Goal: Task Accomplishment & Management: Use online tool/utility

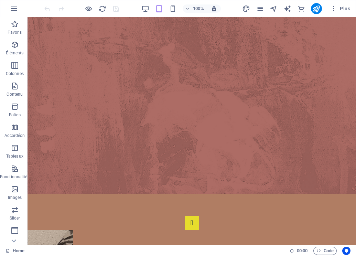
scroll to position [252, 0]
click at [262, 8] on icon "pages" at bounding box center [260, 9] width 8 height 8
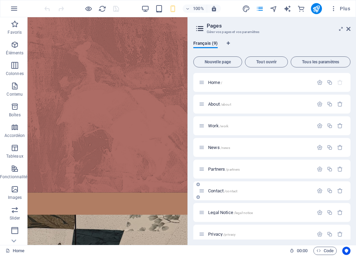
click at [218, 192] on span "Contact /contact" at bounding box center [222, 190] width 29 height 5
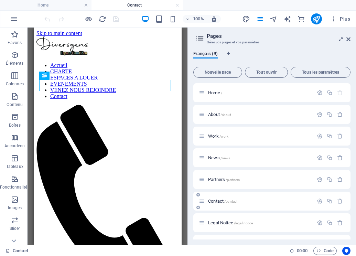
scroll to position [0, 0]
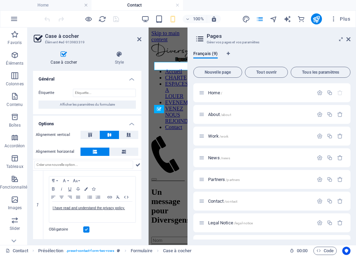
scroll to position [153, 0]
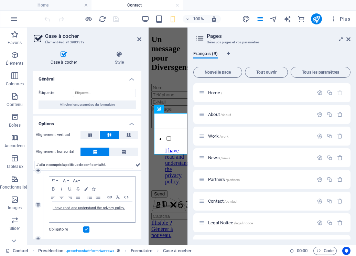
type input "J'ai lu et compris la politique de confidentialité."
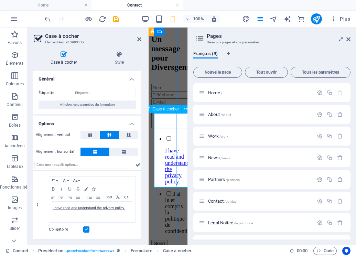
click at [173, 151] on div "I have read and understand the privacy policy. J'ai lu et compris la politique …" at bounding box center [167, 184] width 33 height 99
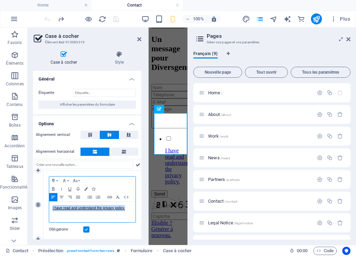
drag, startPoint x: 128, startPoint y: 210, endPoint x: 38, endPoint y: 207, distance: 90.9
click at [38, 208] on div "1 Paragraph Format Normal Heading 1 Heading 2 Heading 3 Heading 4 Heading 5 Hea…" at bounding box center [87, 205] width 108 height 69
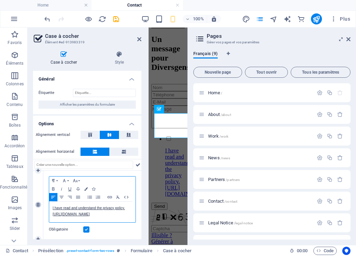
scroll to position [0, 1]
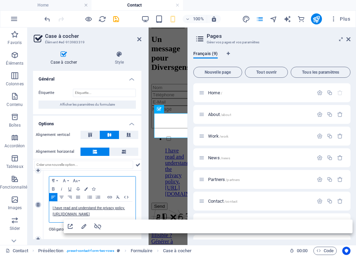
drag, startPoint x: 117, startPoint y: 215, endPoint x: 39, endPoint y: 205, distance: 78.7
click at [39, 205] on div "1 Paragraph Format Normal Heading 1 Heading 2 Heading 3 Heading 4 Heading 5 Hea…" at bounding box center [87, 205] width 108 height 69
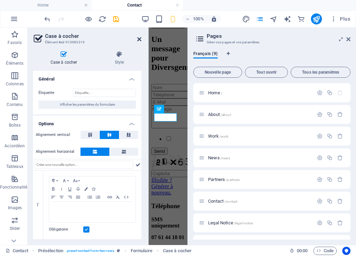
click at [138, 39] on icon at bounding box center [139, 39] width 4 height 6
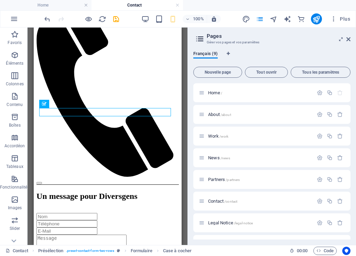
scroll to position [102, 0]
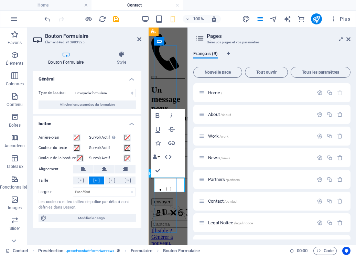
click at [162, 198] on button "envoyer" at bounding box center [162, 201] width 22 height 7
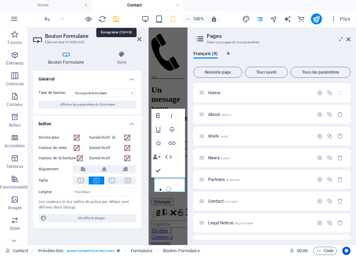
click at [113, 18] on icon "save" at bounding box center [116, 19] width 8 height 8
checkbox input "false"
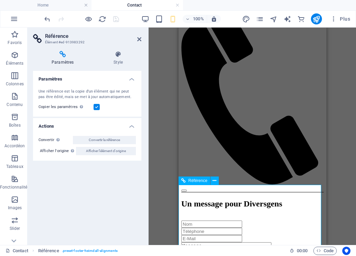
click at [140, 39] on icon at bounding box center [139, 39] width 4 height 6
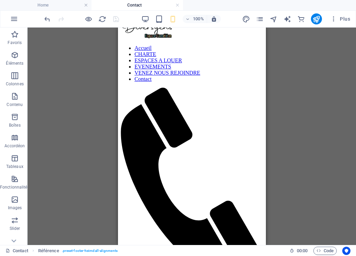
scroll to position [13, 0]
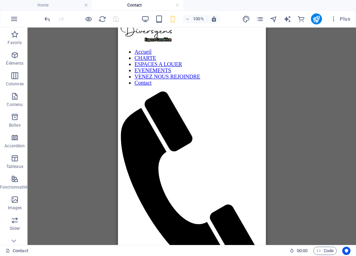
drag, startPoint x: 259, startPoint y: 91, endPoint x: 391, endPoint y: 72, distance: 134.2
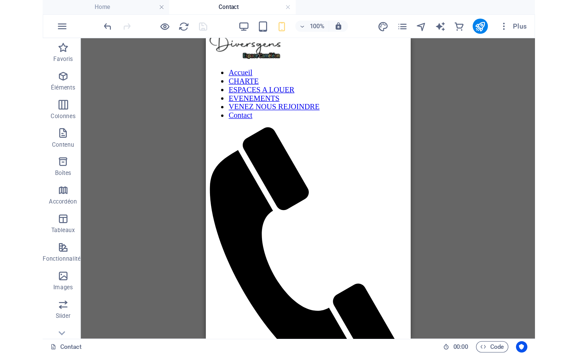
scroll to position [0, 0]
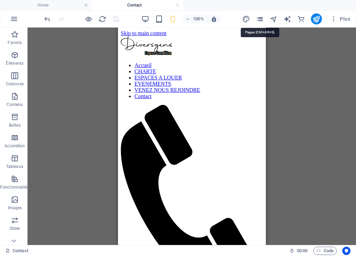
click at [261, 18] on icon "pages" at bounding box center [260, 19] width 8 height 8
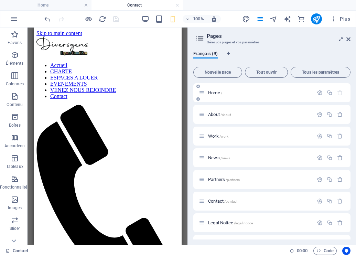
click at [218, 94] on span "Home /" at bounding box center [215, 92] width 14 height 5
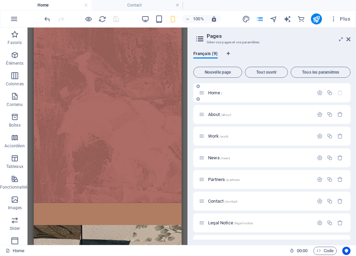
click at [218, 94] on span "Home /" at bounding box center [215, 92] width 14 height 5
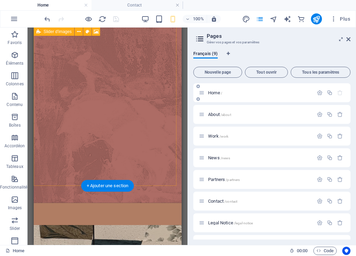
click at [219, 94] on span "Home /" at bounding box center [215, 92] width 14 height 5
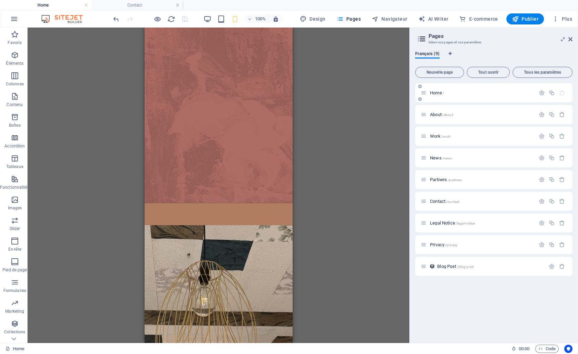
click at [356, 93] on span "Home /" at bounding box center [437, 92] width 14 height 5
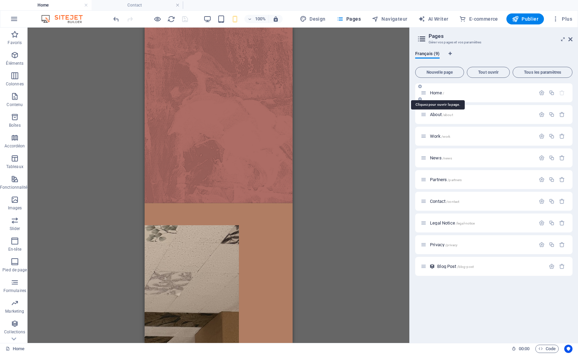
click at [356, 93] on span "Home /" at bounding box center [437, 92] width 14 height 5
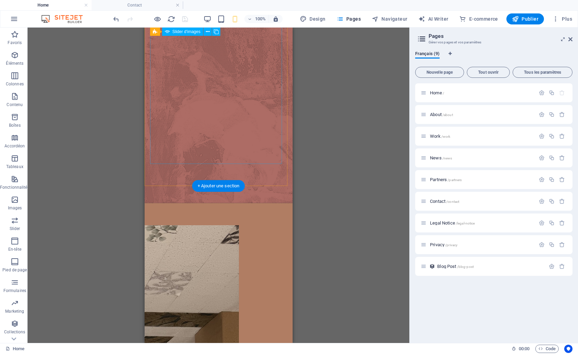
click at [182, 33] on span "Slider d'images" at bounding box center [186, 32] width 28 height 4
click at [166, 34] on icon at bounding box center [167, 32] width 5 height 8
select select "px"
select select "ms"
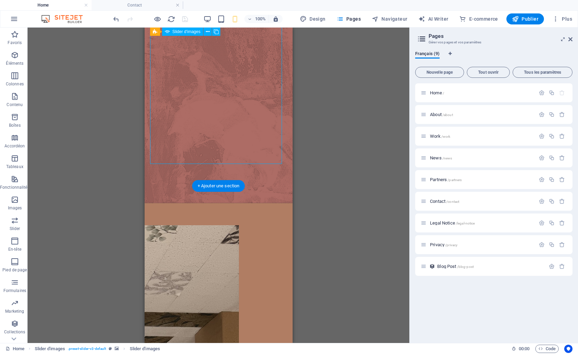
select select "s"
select select "progressive"
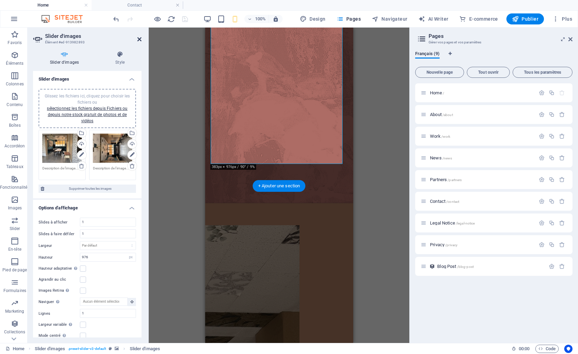
click at [139, 38] on icon at bounding box center [139, 39] width 4 height 6
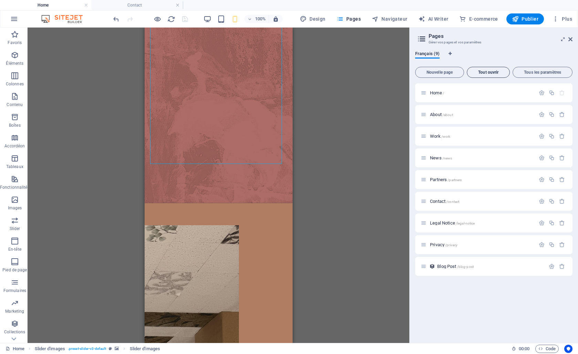
click at [356, 72] on span "Tout ouvrir" at bounding box center [488, 72] width 37 height 4
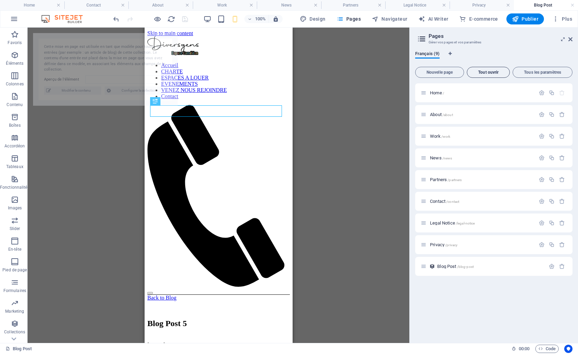
select select "68bdafdc6fa6304c6607f71c"
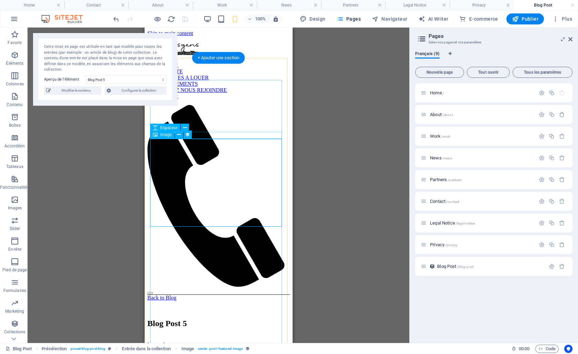
click at [158, 136] on div "Image" at bounding box center [162, 134] width 24 height 8
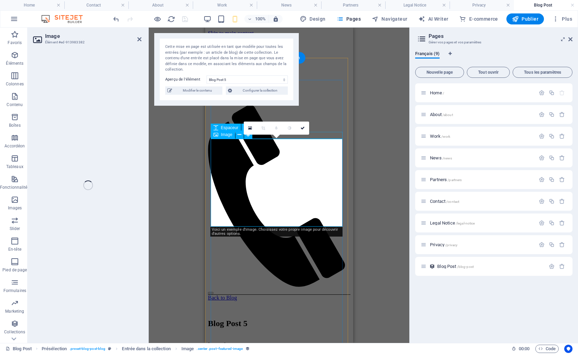
select select "image"
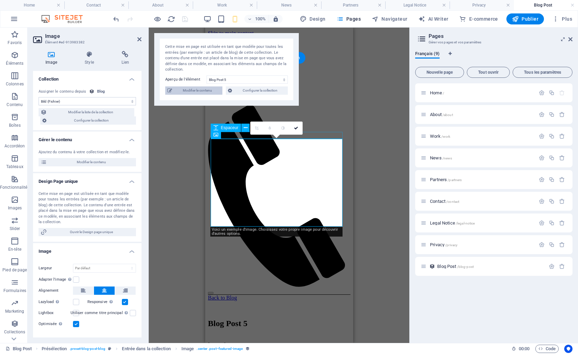
click at [185, 91] on span "Modifier le contenu" at bounding box center [197, 90] width 46 height 8
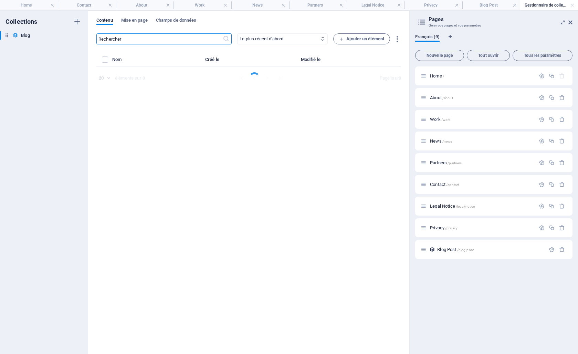
select select "Category 1"
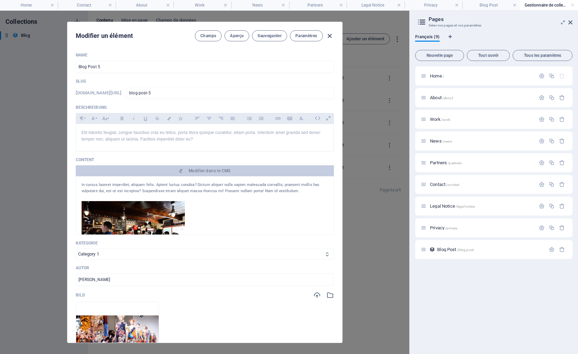
click at [330, 37] on icon "button" at bounding box center [330, 36] width 8 height 8
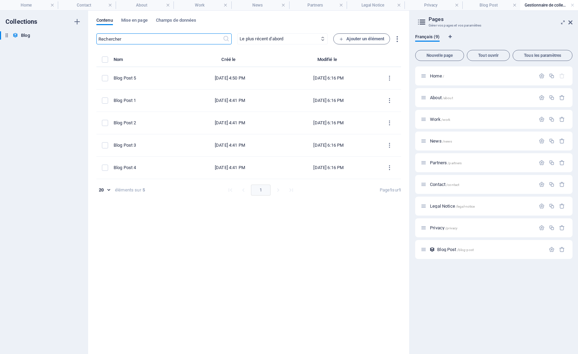
type input "[DATE]"
type input "blog-post-5"
click at [138, 23] on span "Mise en page" at bounding box center [134, 21] width 27 height 10
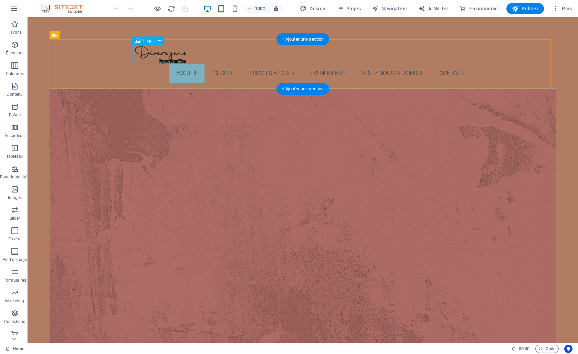
click at [155, 56] on div at bounding box center [303, 54] width 336 height 19
click at [141, 40] on div "Logo" at bounding box center [143, 40] width 23 height 8
select select "px"
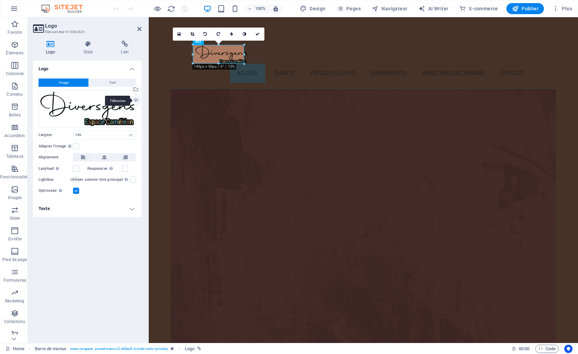
click at [138, 99] on div "Téléverser" at bounding box center [135, 101] width 10 height 10
click at [130, 88] on div "Sélectionnez les fichiers depuis le Gestionnaire de fichiers, les photos du sto…" at bounding box center [107, 90] width 45 height 36
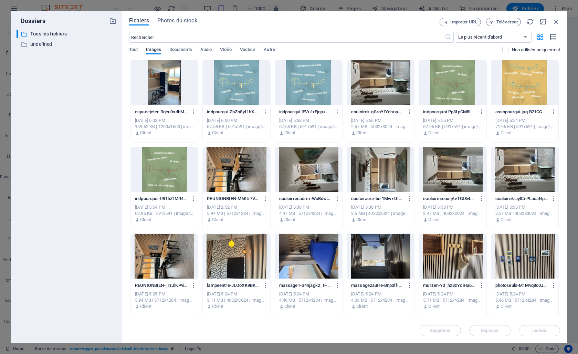
click at [436, 86] on div at bounding box center [452, 82] width 67 height 45
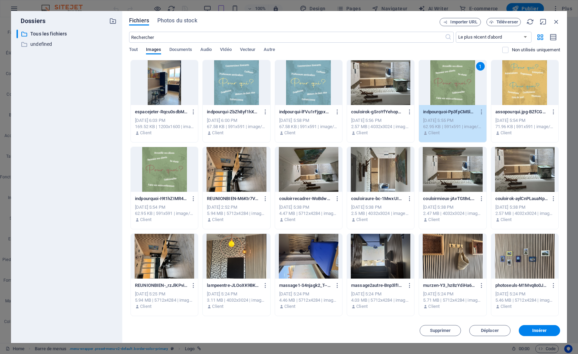
click at [509, 17] on div "Fichiers Photos du stock Importer URL Téléverser ​ Le plus récent d'abord Le pl…" at bounding box center [344, 177] width 445 height 332
click at [508, 21] on span "Téléverser" at bounding box center [507, 22] width 22 height 4
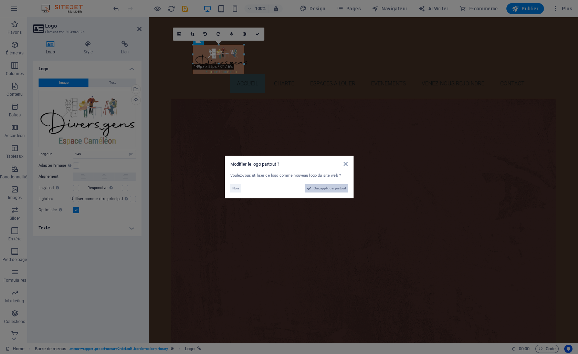
click at [316, 188] on span "Oui, appliquer partout" at bounding box center [330, 188] width 32 height 8
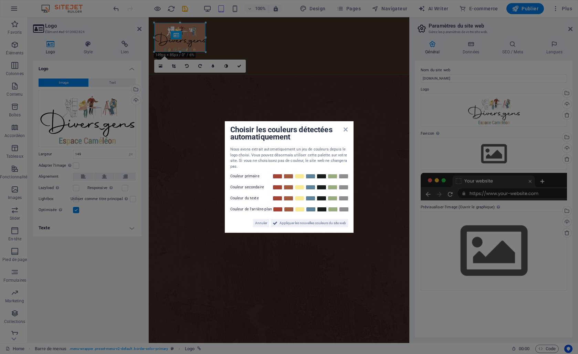
drag, startPoint x: 308, startPoint y: 225, endPoint x: 294, endPoint y: 228, distance: 14.3
click at [294, 228] on div "Choisir les couleurs détectées automatiquement Nous avons extrait automatiqueme…" at bounding box center [289, 177] width 129 height 112
click at [344, 131] on icon at bounding box center [346, 130] width 4 height 6
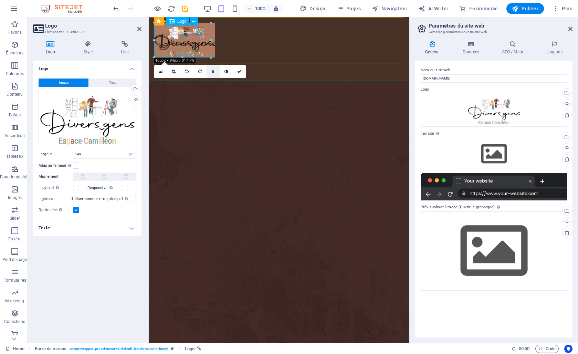
drag, startPoint x: 206, startPoint y: 38, endPoint x: 214, endPoint y: 39, distance: 8.3
type input "177"
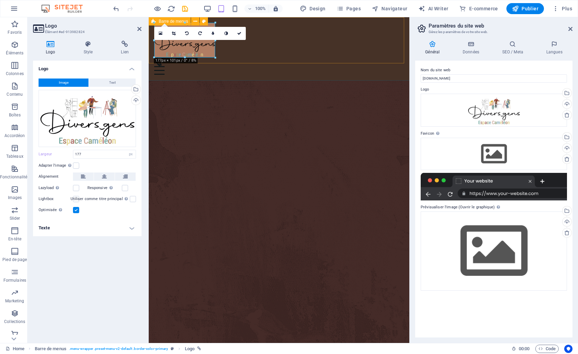
click at [232, 54] on div "Accueil CHARTE ESPACES A LOUER EVENEMENTS VENEZ NOUS REJOINDRE Contact" at bounding box center [279, 48] width 261 height 63
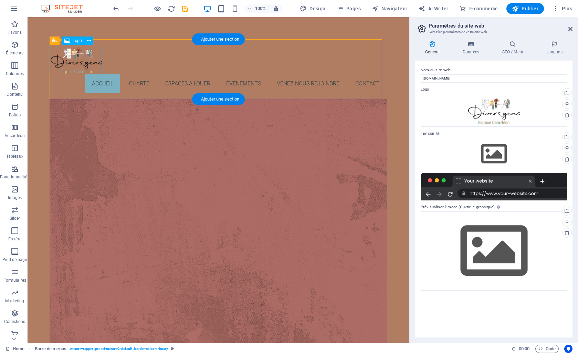
click at [89, 60] on div at bounding box center [219, 59] width 336 height 29
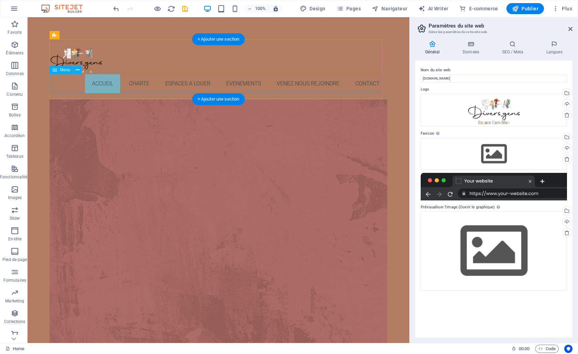
click at [375, 83] on nav "Accueil CHARTE ESPACES A LOUER EVENEMENTS VENEZ NOUS REJOINDRE Contact" at bounding box center [219, 83] width 336 height 19
click at [368, 86] on nav "Accueil CHARTE ESPACES A LOUER EVENEMENTS VENEZ NOUS REJOINDRE Contact" at bounding box center [219, 83] width 336 height 19
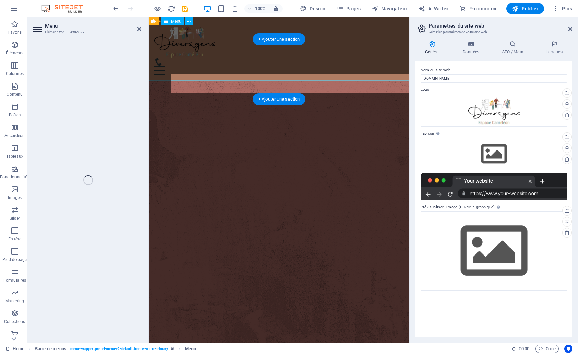
select select
select select "1"
select select
select select "2"
select select
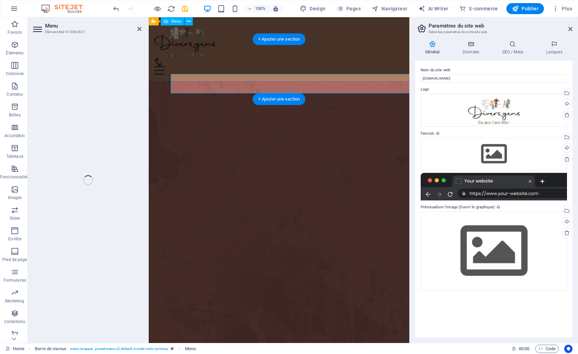
select select "3"
select select
select select "4"
select select
select select "5"
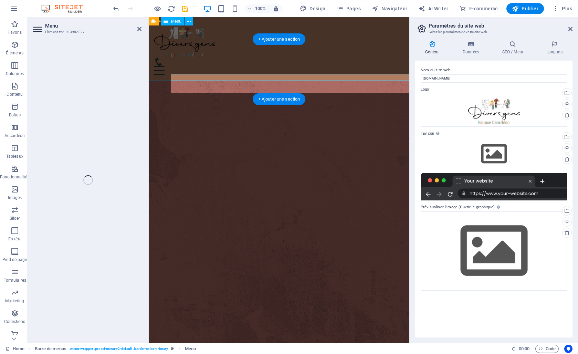
select select
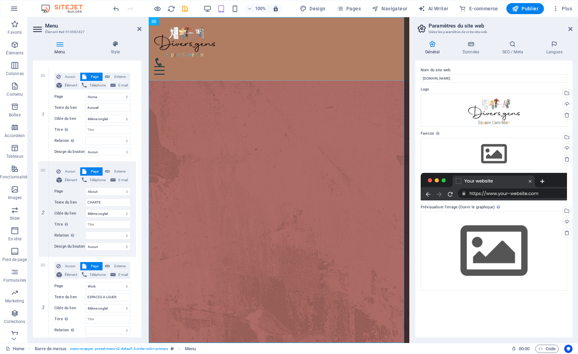
scroll to position [50, 0]
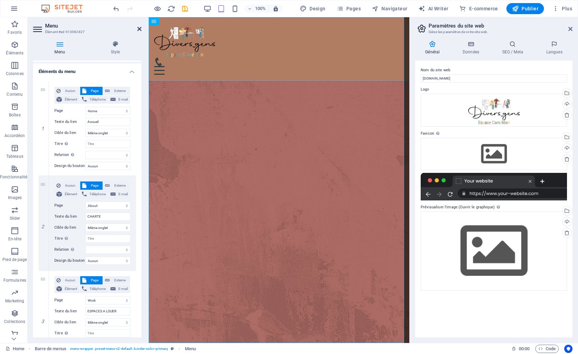
click at [140, 28] on icon at bounding box center [139, 29] width 4 height 6
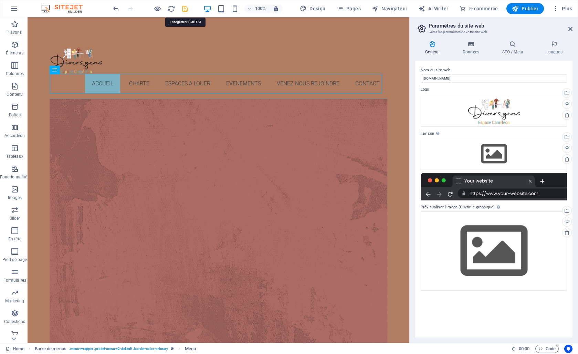
click at [182, 8] on icon "save" at bounding box center [185, 9] width 8 height 8
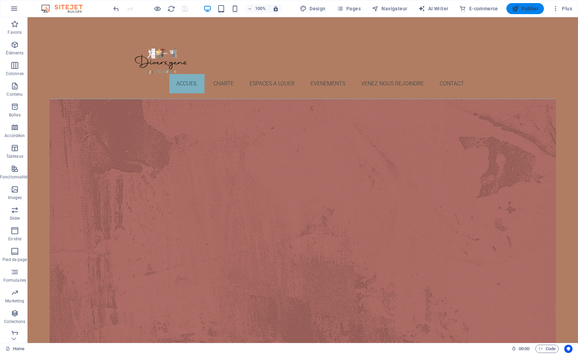
click at [511, 8] on button "Publier" at bounding box center [525, 8] width 38 height 11
click at [571, 9] on span "Plus" at bounding box center [562, 8] width 20 height 7
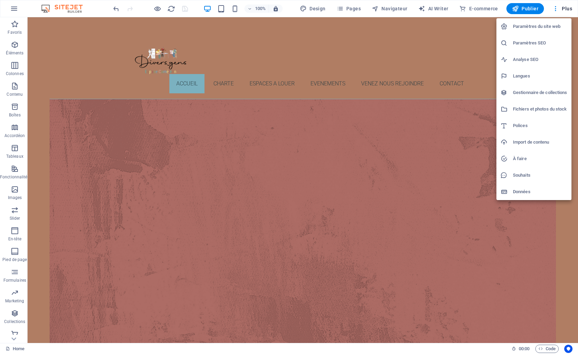
drag, startPoint x: 576, startPoint y: 49, endPoint x: 571, endPoint y: 83, distance: 34.8
click at [571, 83] on div "Paramètres du site web Paramètres SEO Analyse SEO Langues Gestionnaire de colle…" at bounding box center [289, 179] width 578 height 350
